Goal: Task Accomplishment & Management: Complete application form

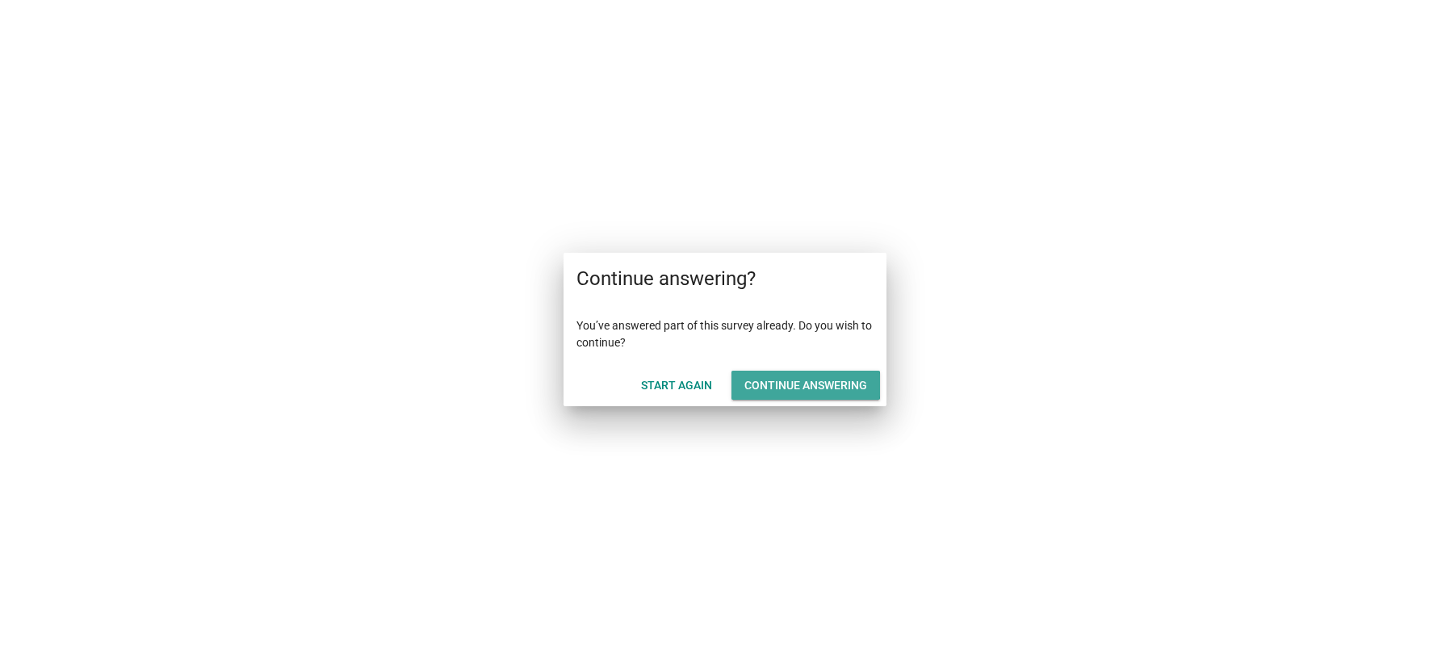
click at [807, 379] on div "Continue answering" at bounding box center [805, 385] width 123 height 17
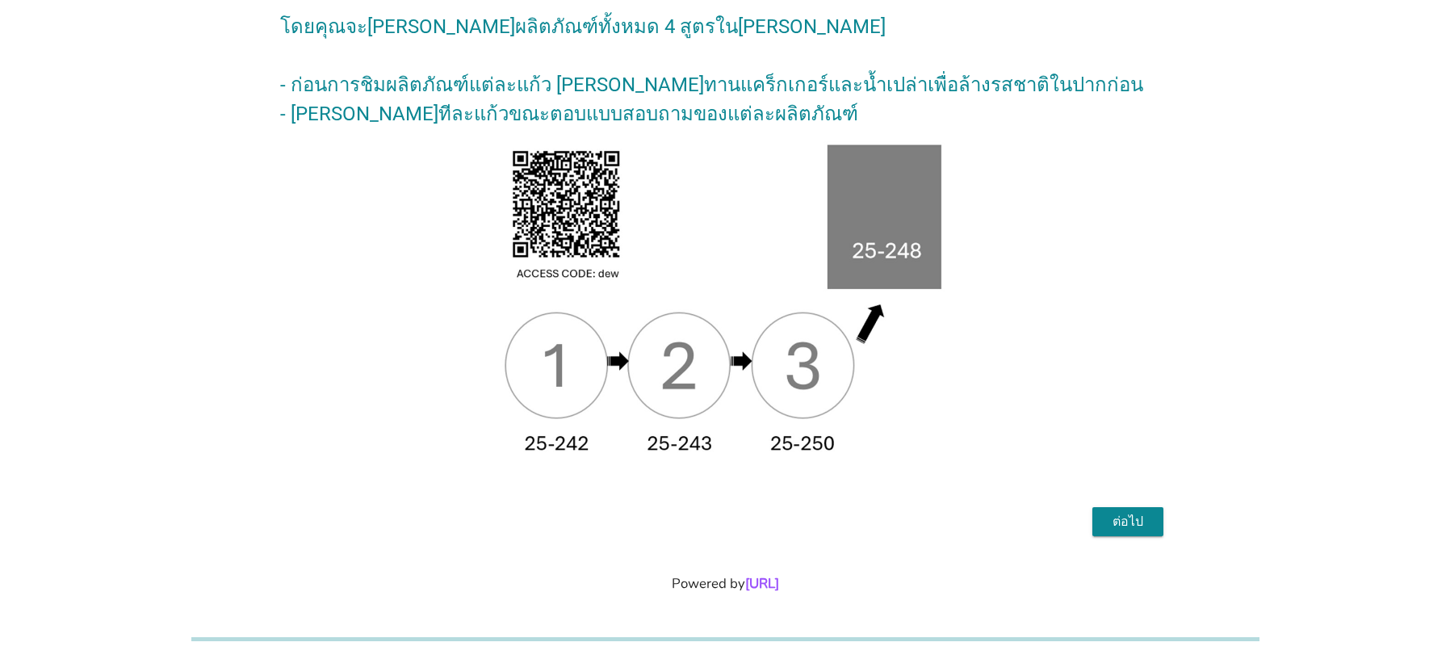
scroll to position [147, 0]
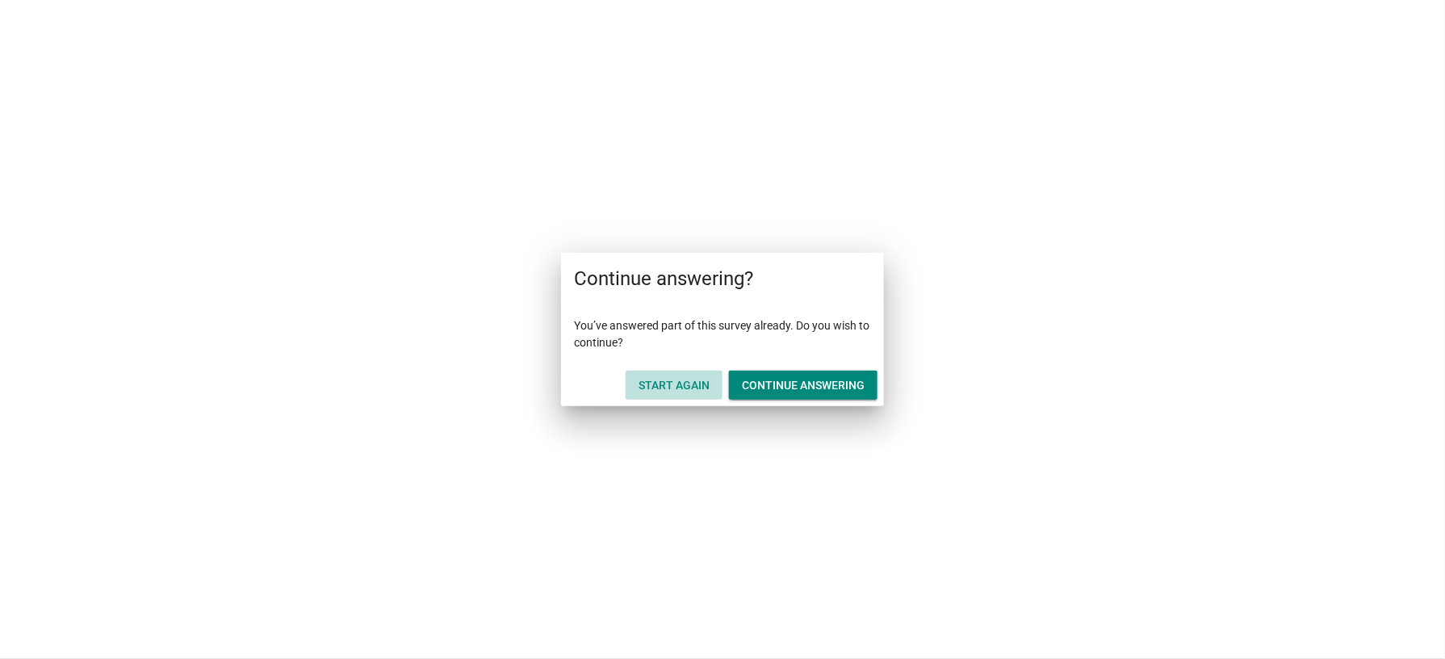
click at [692, 382] on div "Start Again" at bounding box center [674, 385] width 71 height 17
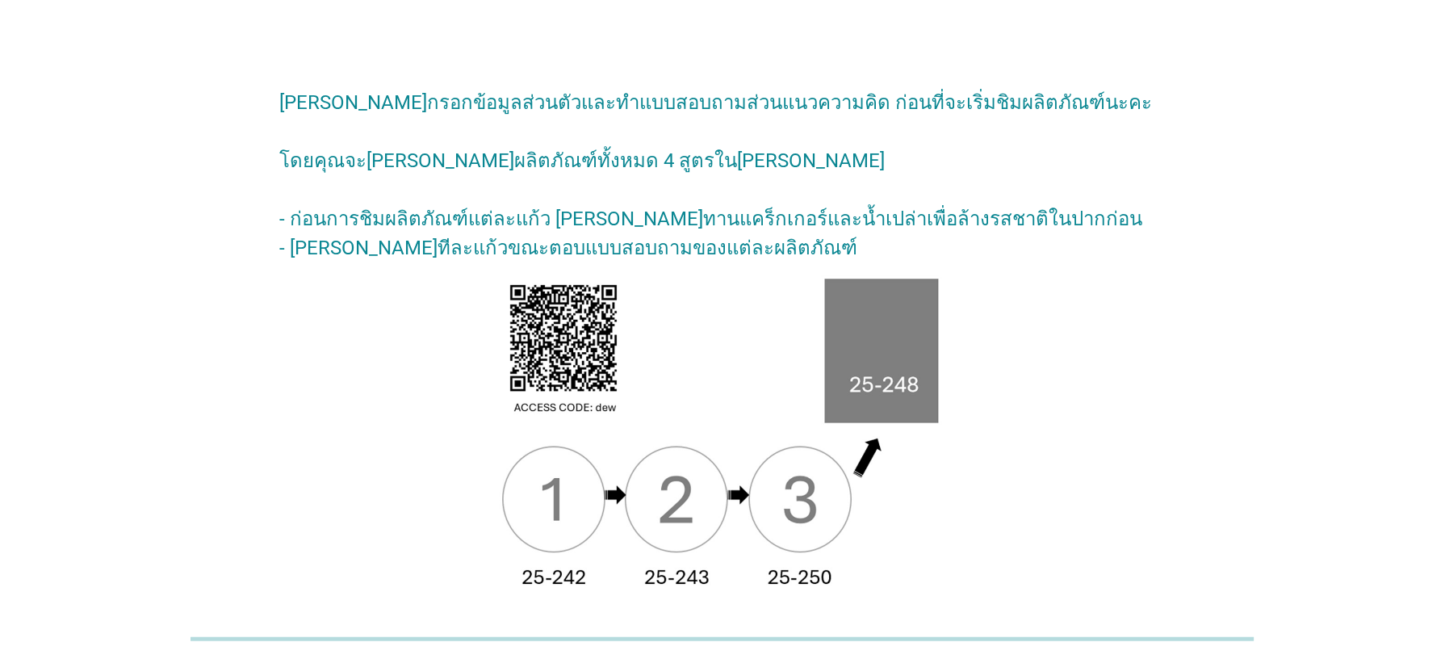
click at [699, 237] on h2 "[PERSON_NAME]กรอกข้อมูลส่วนตัวและทำแบบสอบถามส่วนแนวความคิด ก่อนที่จะเริ่มชิมผลิ…" at bounding box center [722, 167] width 886 height 191
click at [721, 221] on h2 "[PERSON_NAME]กรอกข้อมูลส่วนตัวและทำแบบสอบถามส่วนแนวความคิด ก่อนที่จะเริ่มชิมผลิ…" at bounding box center [722, 167] width 886 height 191
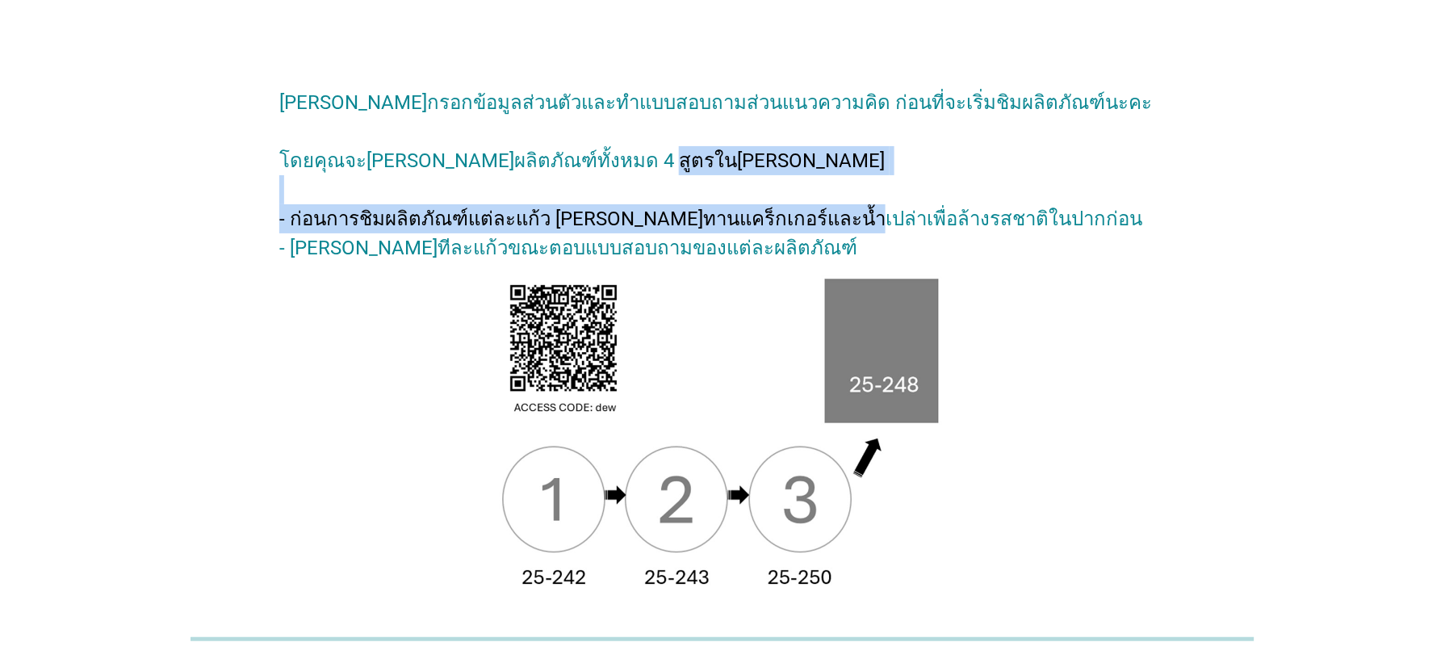
click at [721, 221] on h2 "[PERSON_NAME]กรอกข้อมูลส่วนตัวและทำแบบสอบถามส่วนแนวความคิด ก่อนที่จะเริ่มชิมผลิ…" at bounding box center [722, 167] width 886 height 191
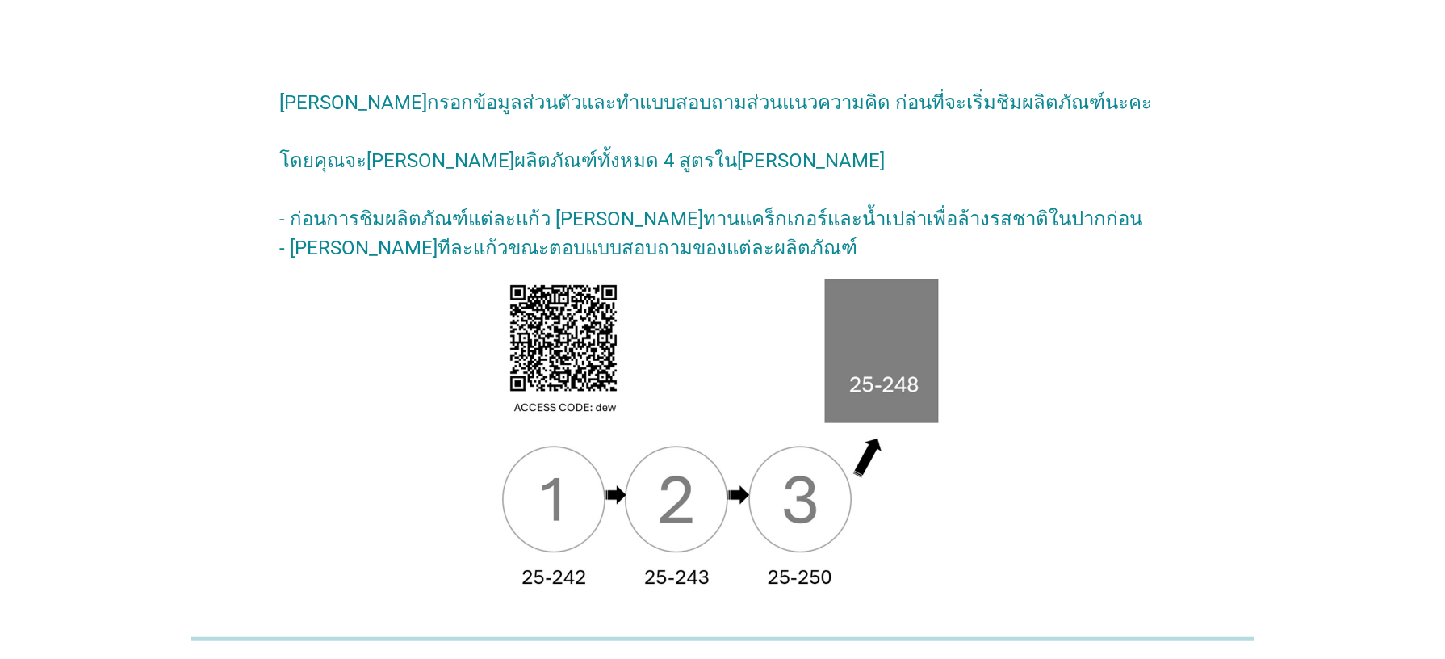
drag, startPoint x: 721, startPoint y: 221, endPoint x: 1167, endPoint y: 379, distance: 473.7
click at [1167, 379] on div "[PERSON_NAME]กรอกข้อมูลส่วนตัวและทำแบบสอบถามส่วนแนวความคิด ก่อนที่จะเริ่มชิมผลิ…" at bounding box center [721, 374] width 911 height 630
click at [505, 207] on h2 "[PERSON_NAME]กรอกข้อมูลส่วนตัวและทำแบบสอบถามส่วนแนวความคิด ก่อนที่จะเริ่มชิมผลิ…" at bounding box center [722, 167] width 886 height 191
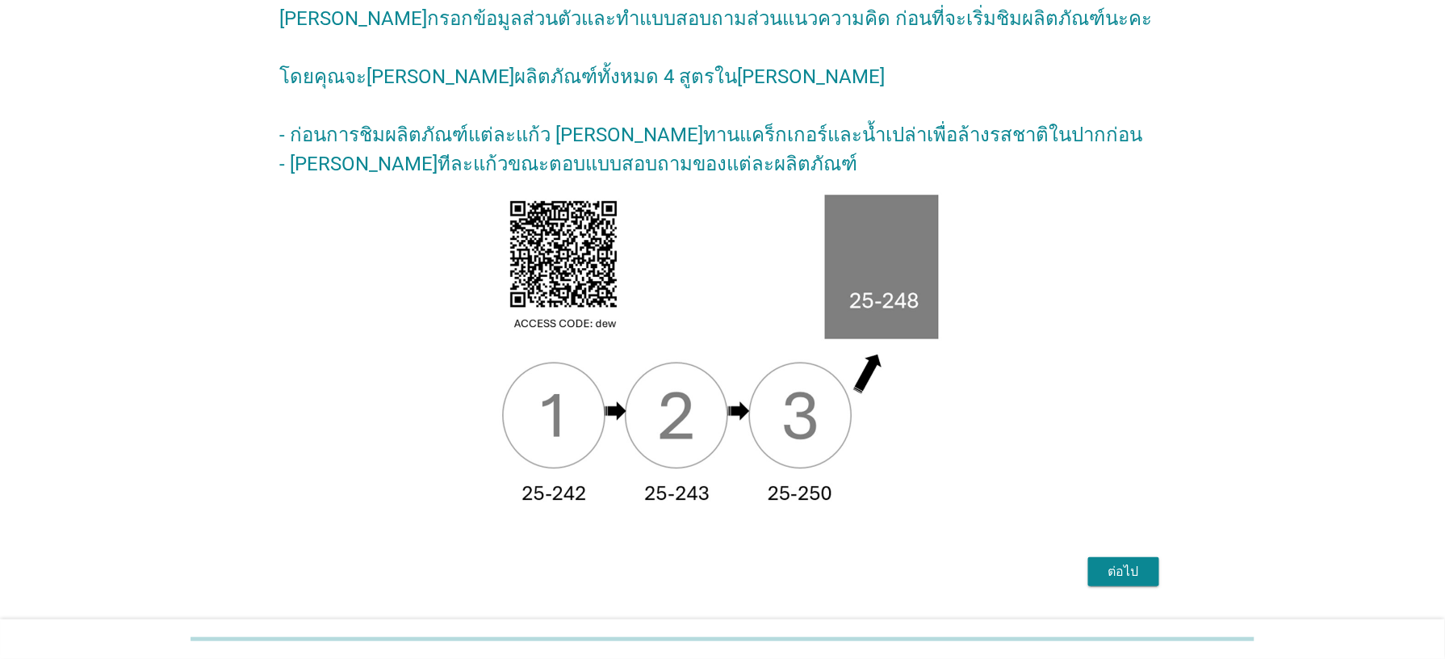
scroll to position [147, 0]
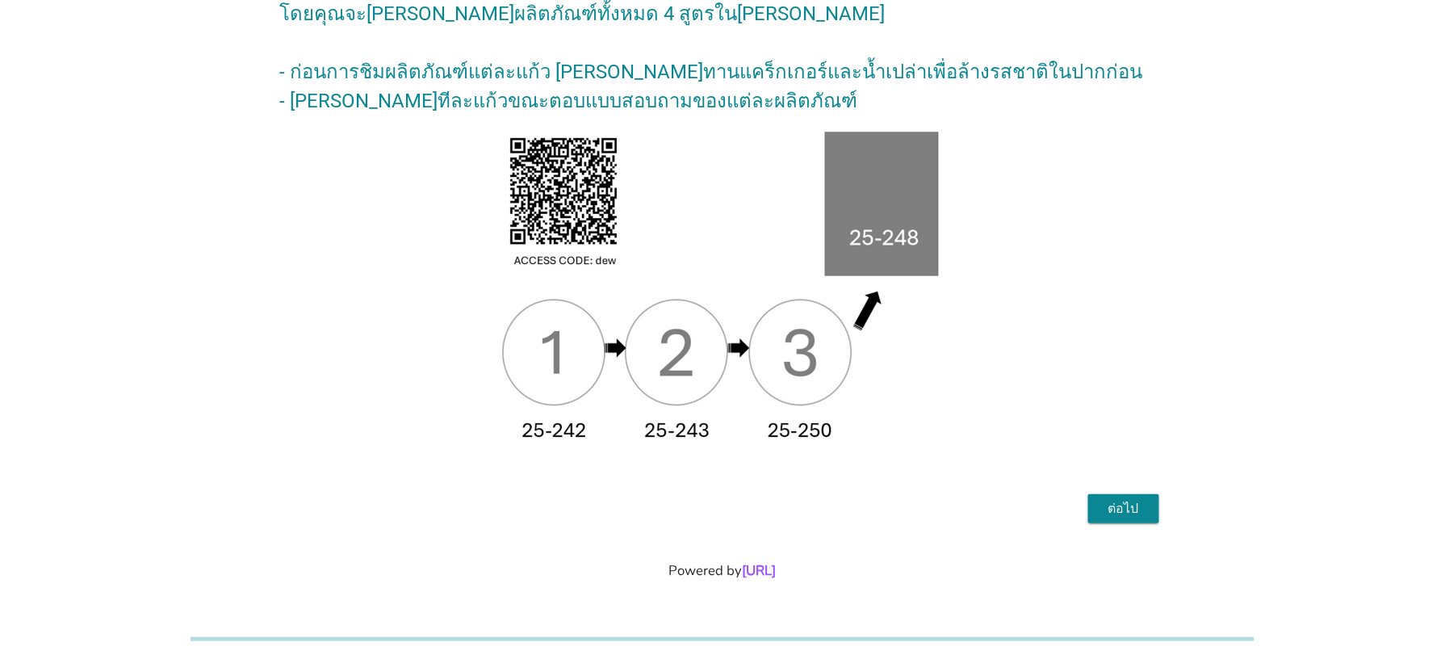
click at [1109, 489] on div "ต่อไป" at bounding box center [722, 508] width 886 height 39
click at [1106, 505] on div "ต่อไป" at bounding box center [1123, 508] width 45 height 19
